Goal: Navigation & Orientation: Find specific page/section

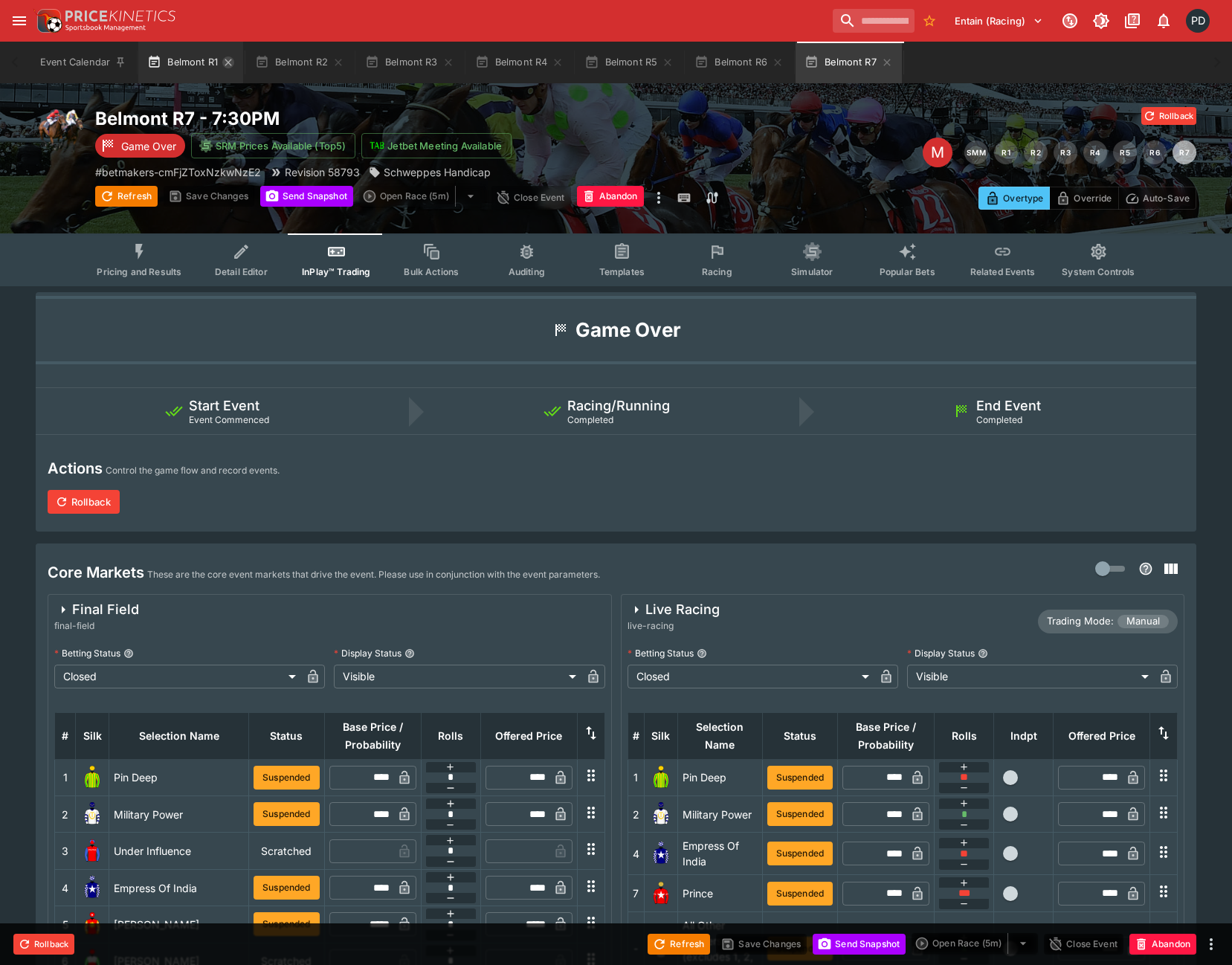
click at [228, 60] on icon "button" at bounding box center [228, 62] width 12 height 12
click at [228, 60] on icon "button" at bounding box center [230, 62] width 7 height 7
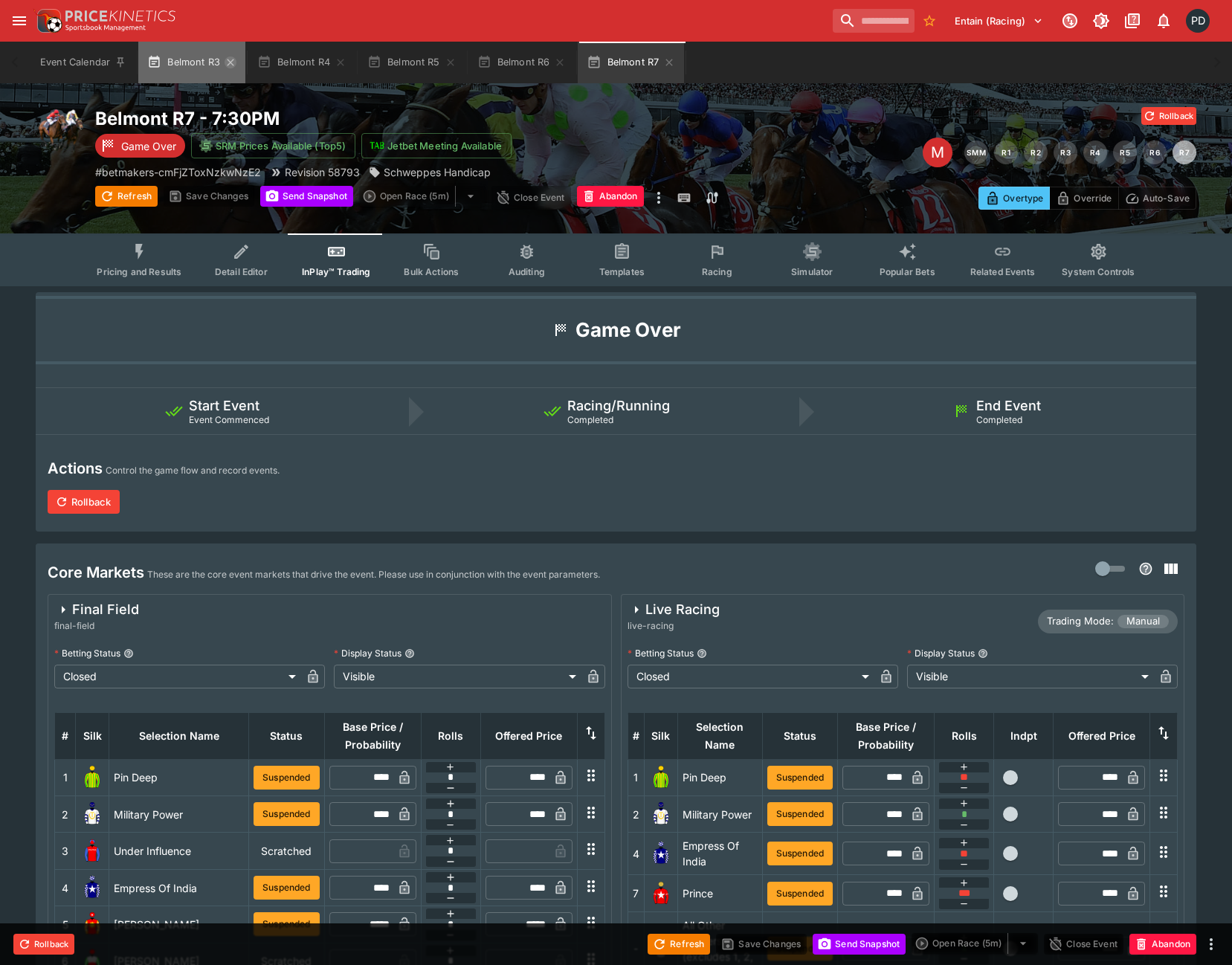
click at [228, 60] on icon "button" at bounding box center [230, 62] width 7 height 7
click at [228, 60] on icon "button" at bounding box center [230, 62] width 12 height 12
click at [337, 60] on icon "button" at bounding box center [340, 62] width 7 height 7
click at [228, 60] on icon "button" at bounding box center [230, 62] width 12 height 12
